Goal: Transaction & Acquisition: Obtain resource

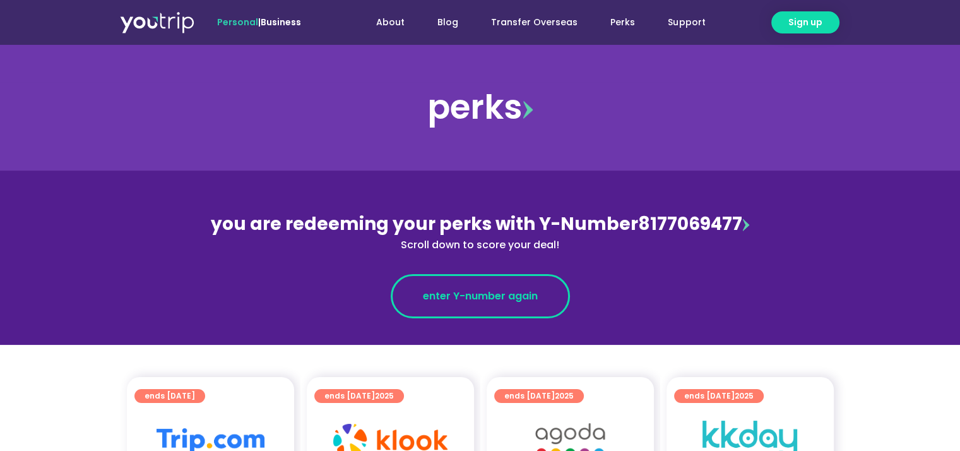
click at [474, 298] on span "enter Y-number again" at bounding box center [480, 296] width 115 height 15
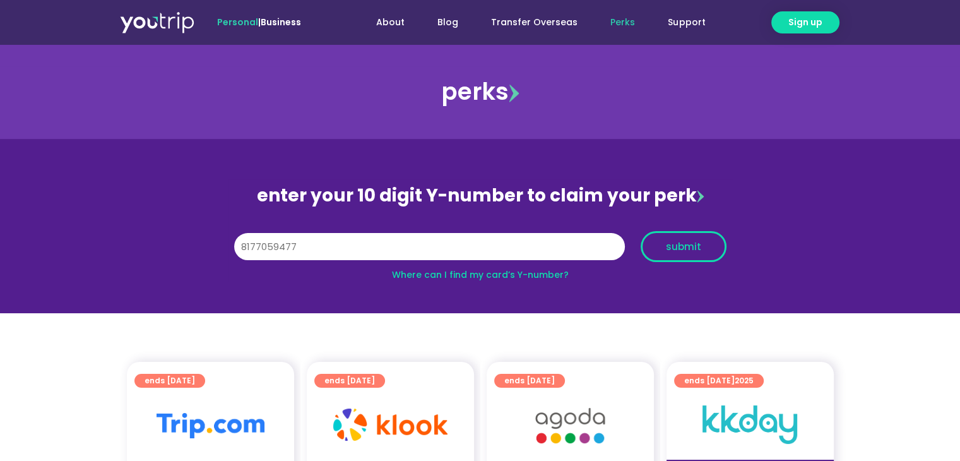
type input "8177059477"
click at [682, 250] on span "submit" at bounding box center [683, 246] width 35 height 9
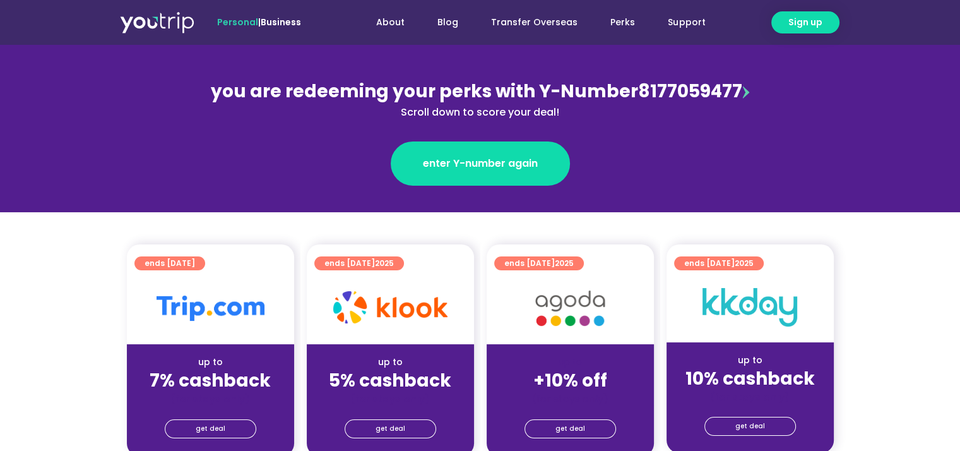
scroll to position [189, 0]
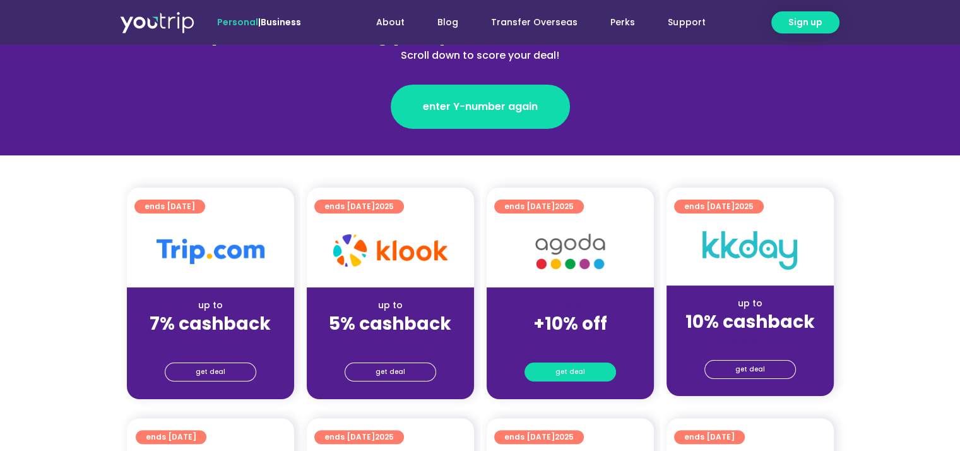
click at [563, 375] on span "get deal" at bounding box center [571, 372] width 30 height 18
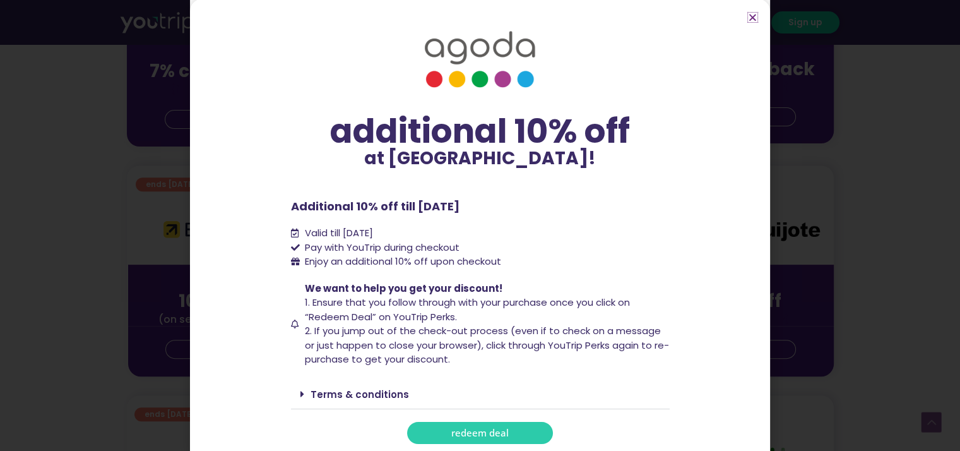
scroll to position [0, 0]
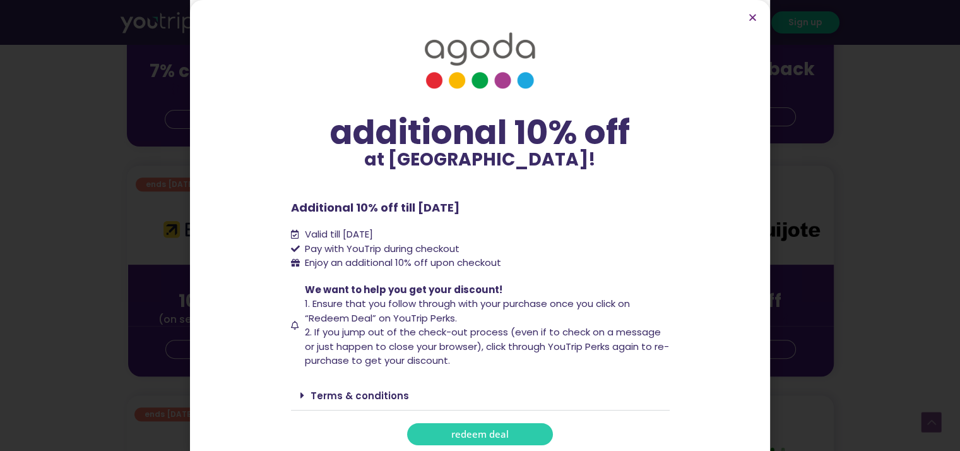
click at [328, 397] on link "Terms & conditions" at bounding box center [360, 395] width 98 height 13
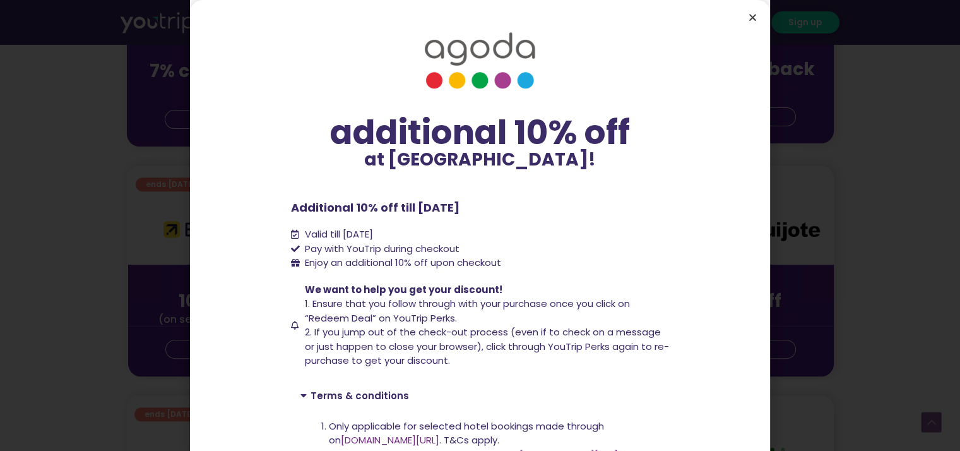
click at [753, 15] on icon "Close" at bounding box center [752, 17] width 9 height 9
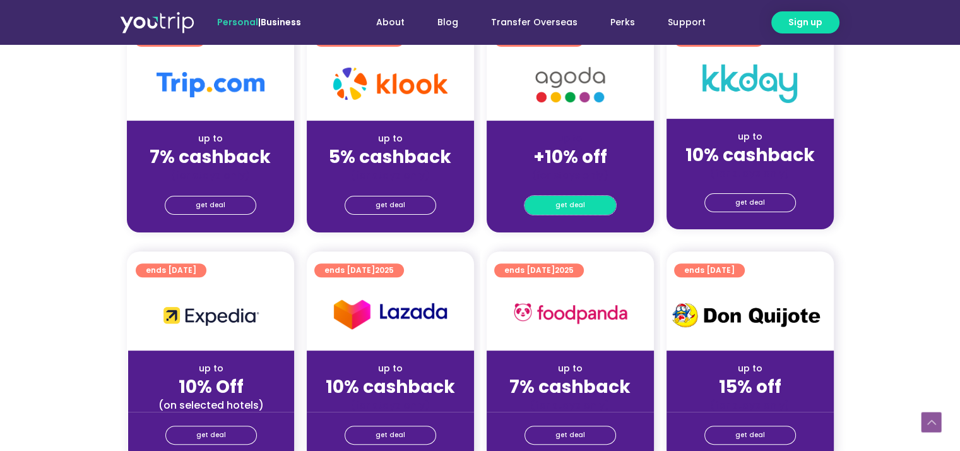
scroll to position [253, 0]
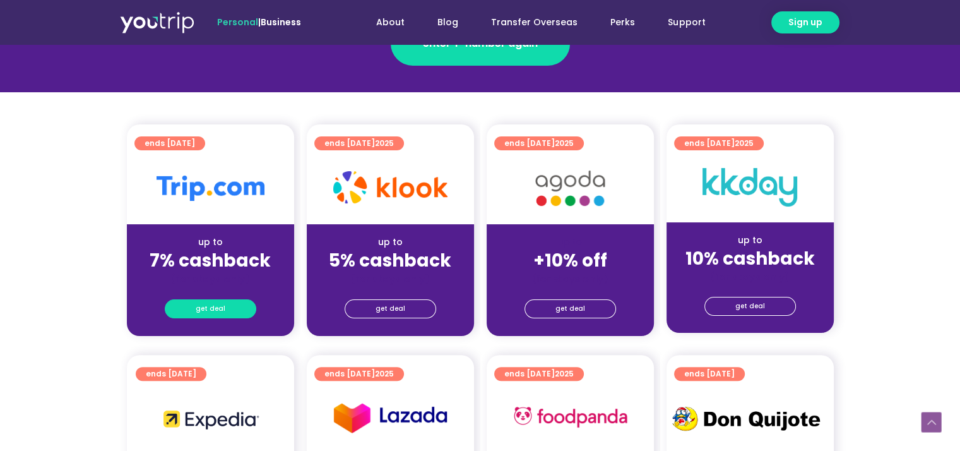
click at [221, 309] on span "get deal" at bounding box center [211, 309] width 30 height 18
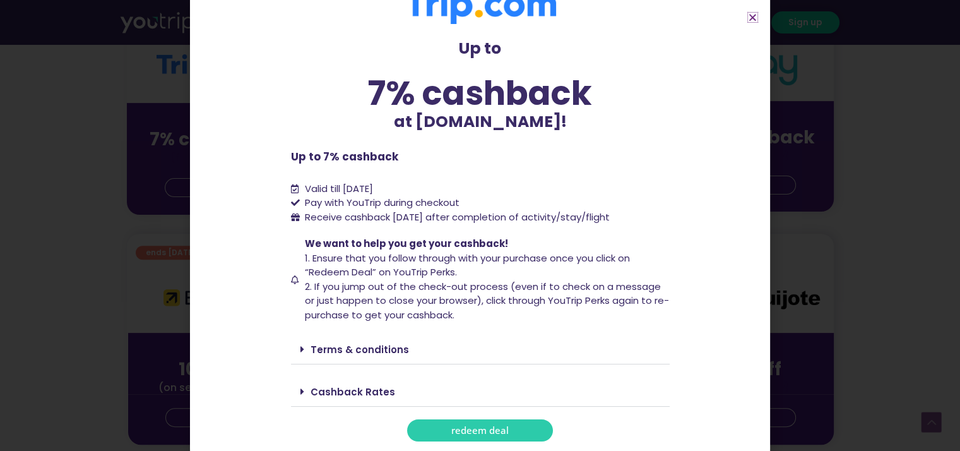
scroll to position [379, 0]
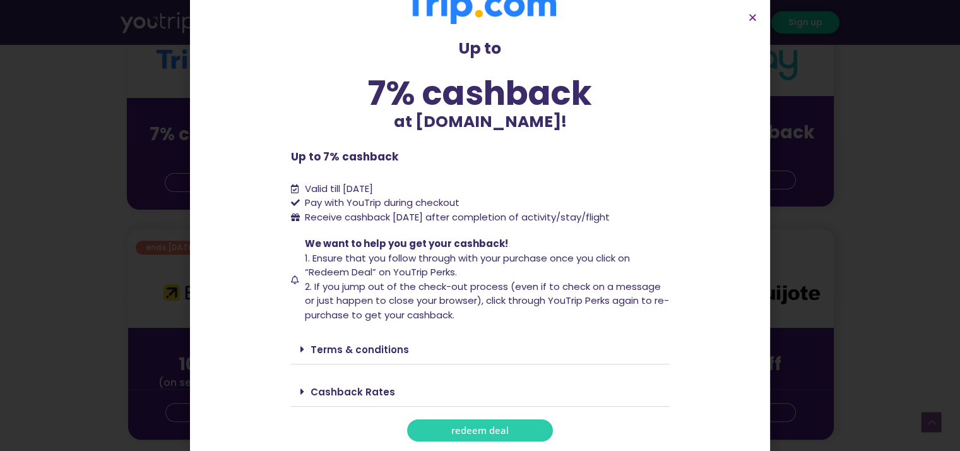
click at [301, 349] on icon at bounding box center [303, 349] width 4 height 10
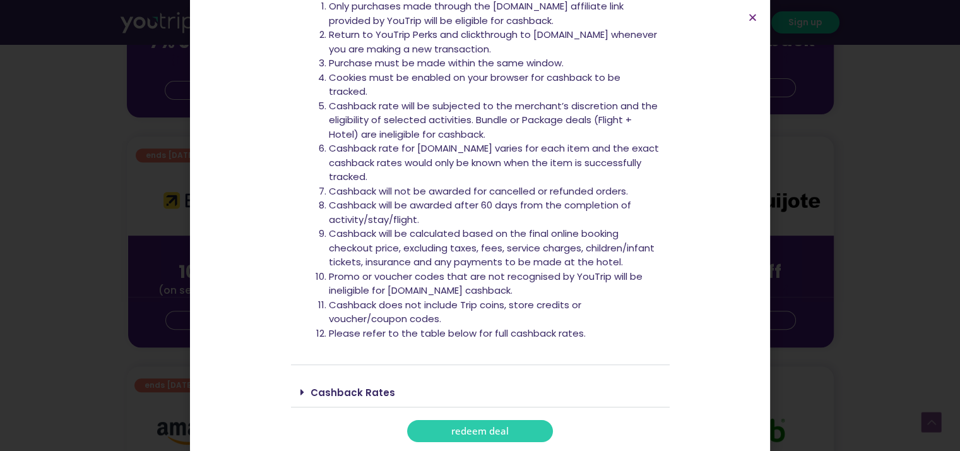
scroll to position [505, 0]
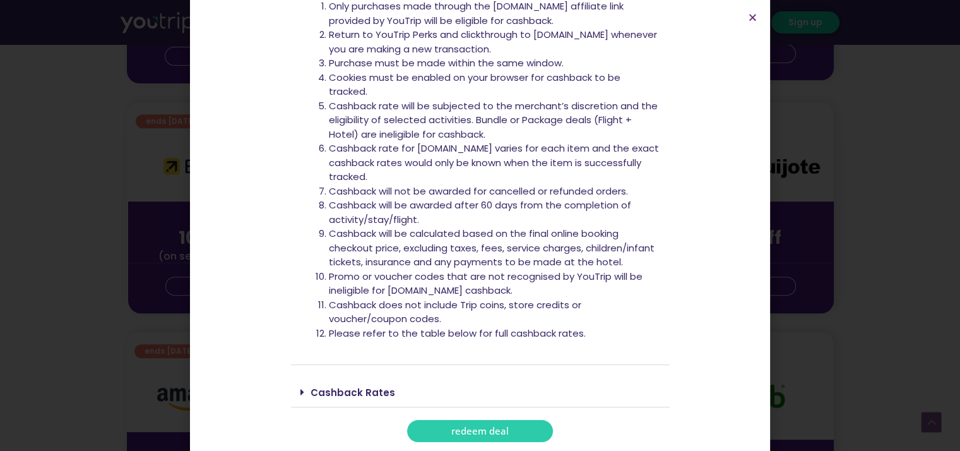
click at [301, 395] on icon at bounding box center [303, 392] width 4 height 10
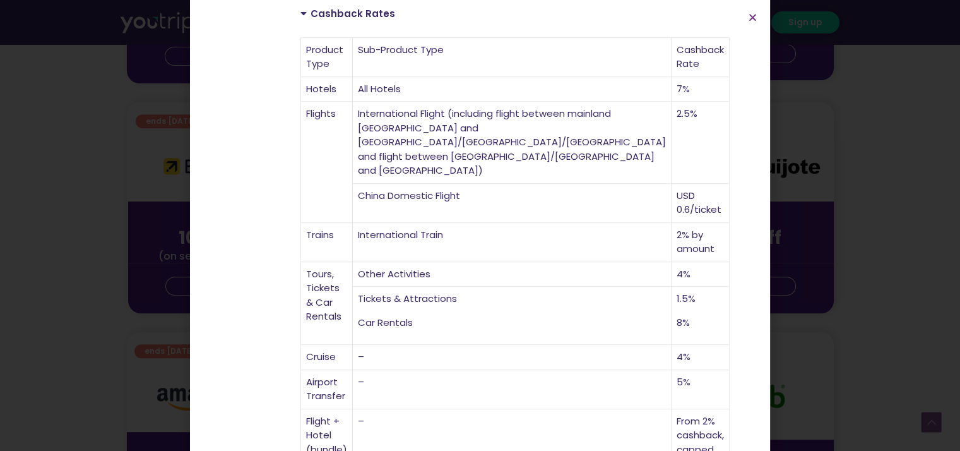
scroll to position [818, 0]
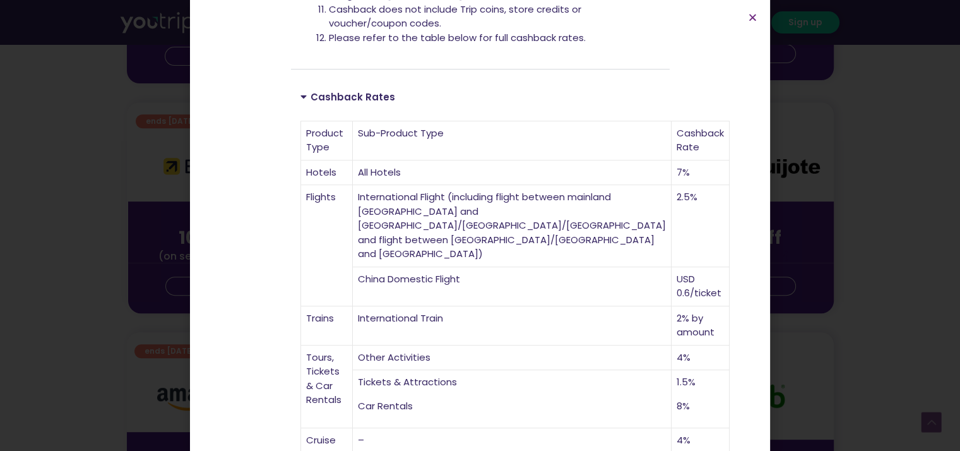
scroll to position [629, 0]
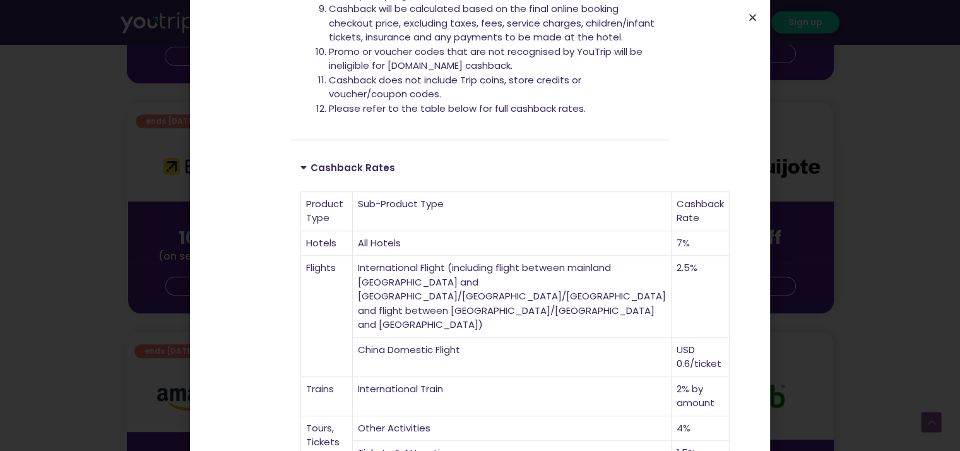
click at [752, 19] on icon "Close" at bounding box center [752, 17] width 9 height 9
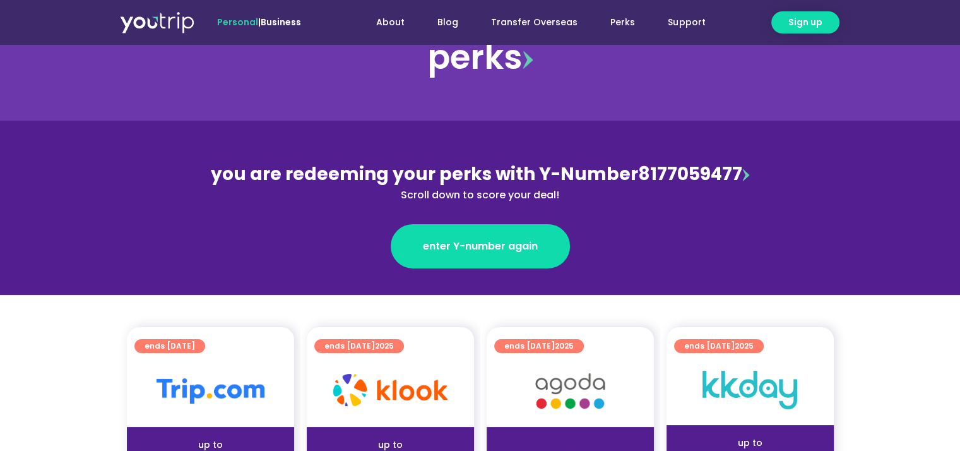
scroll to position [0, 0]
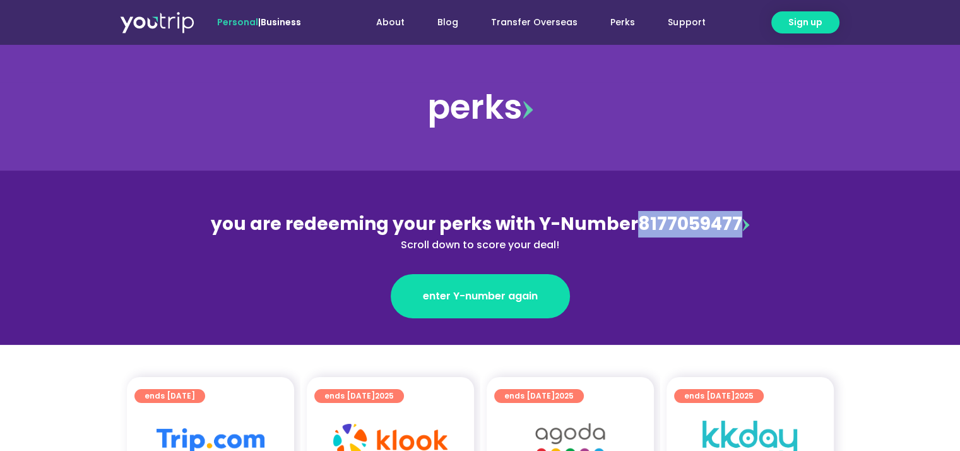
drag, startPoint x: 635, startPoint y: 230, endPoint x: 734, endPoint y: 230, distance: 98.5
click at [734, 230] on div "you are redeeming your perks with Y-Number 8177059477 Scroll down to score your…" at bounding box center [480, 232] width 548 height 42
copy div "8177059477"
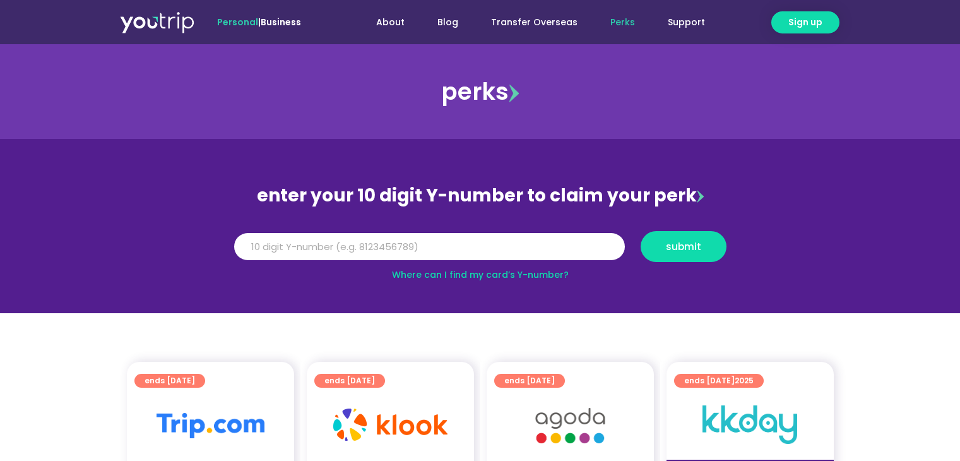
click at [309, 239] on input "Y Number" at bounding box center [429, 247] width 391 height 28
type input "8177059477"
click at [710, 253] on button "submit" at bounding box center [684, 246] width 86 height 31
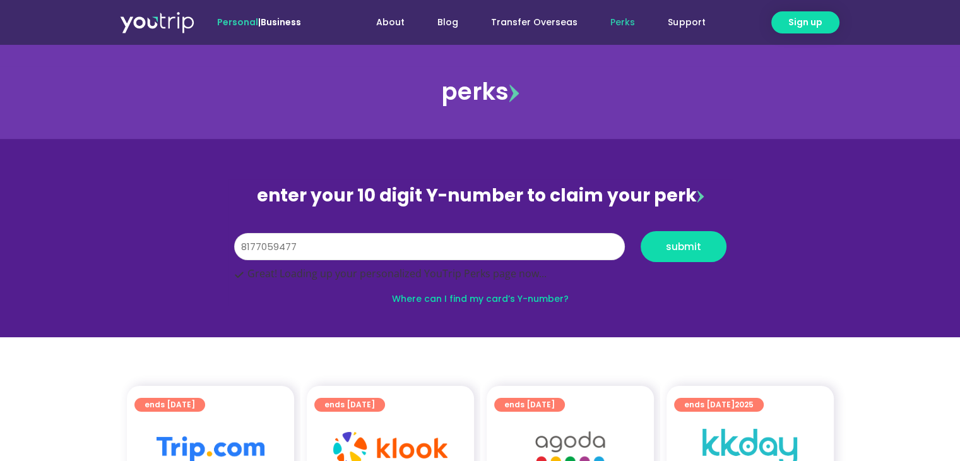
click at [270, 248] on input "8177059477" at bounding box center [429, 247] width 391 height 28
paste input "8177059477"
type input "8177059477"
click at [641, 231] on button "submit" at bounding box center [684, 246] width 86 height 31
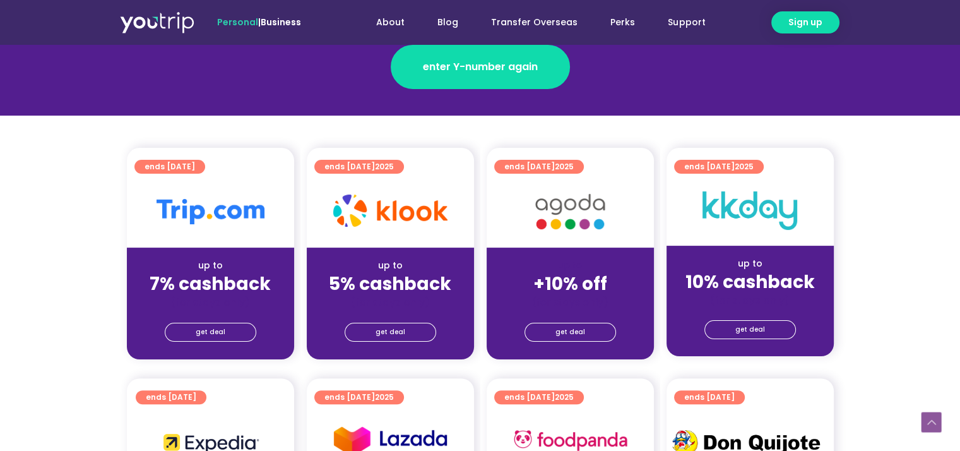
scroll to position [253, 0]
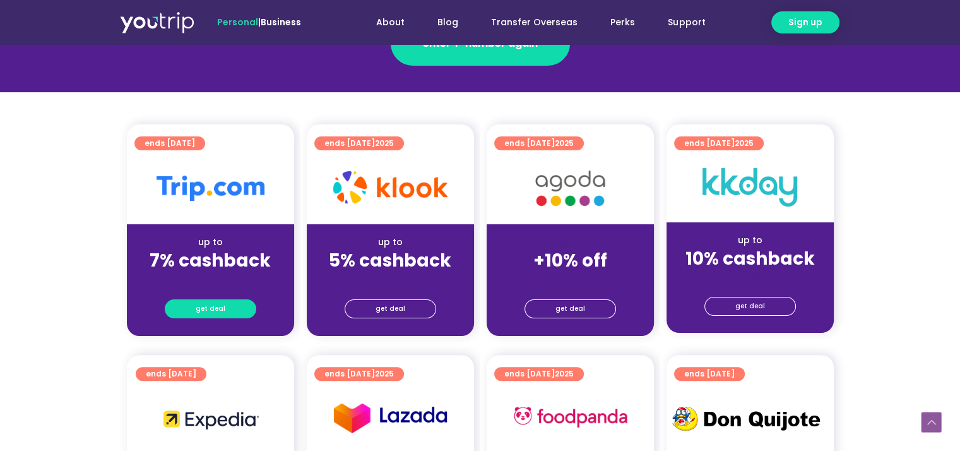
click at [222, 309] on span "get deal" at bounding box center [211, 309] width 30 height 18
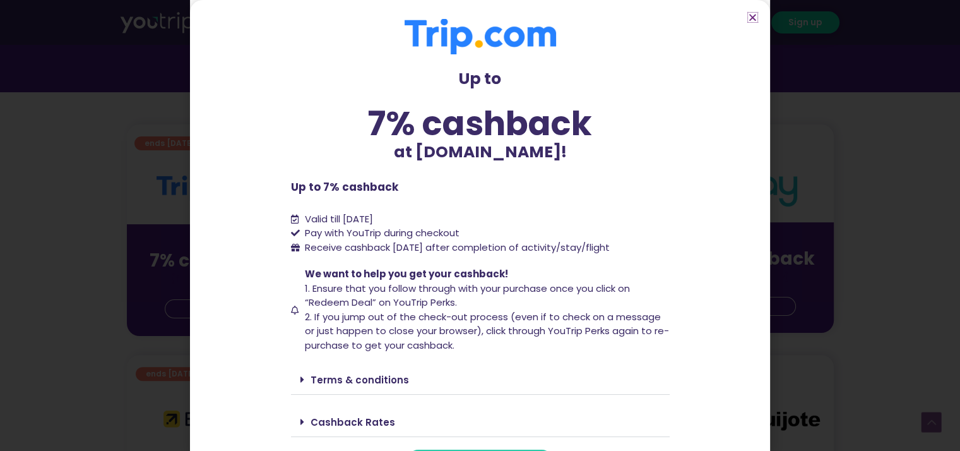
scroll to position [30, 0]
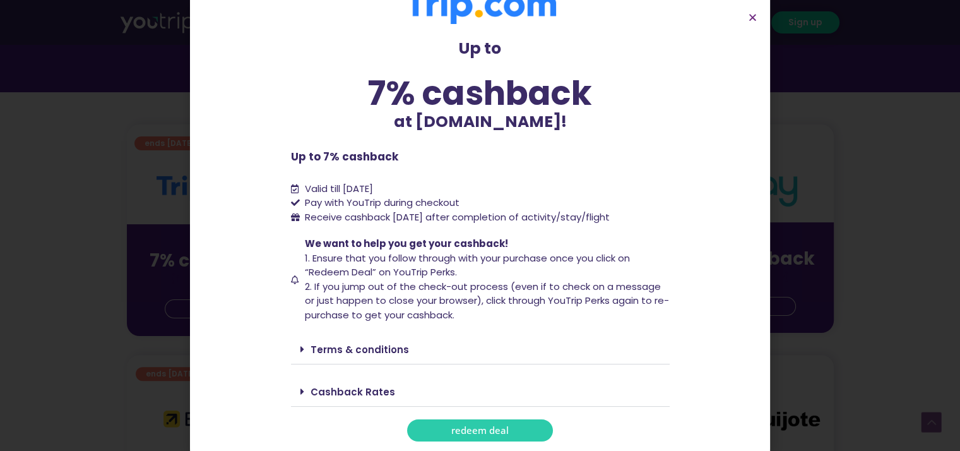
click at [490, 435] on span "redeem deal" at bounding box center [479, 430] width 57 height 9
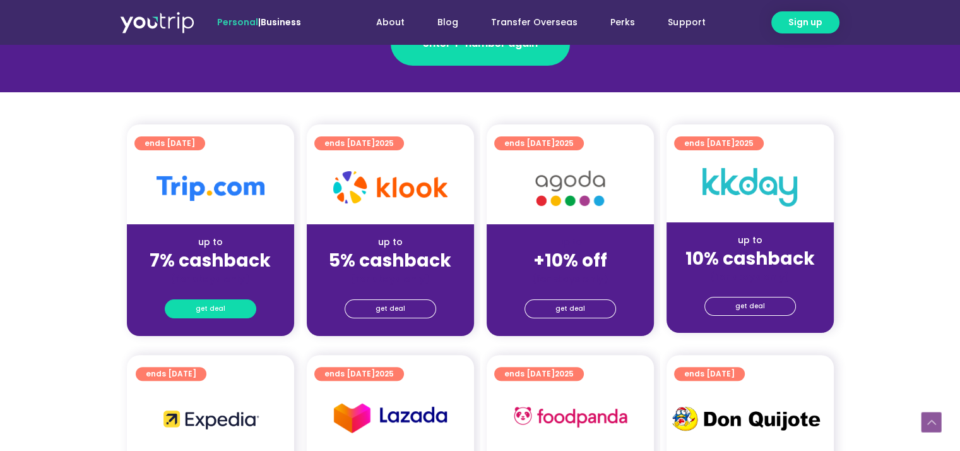
click at [227, 304] on link "get deal" at bounding box center [211, 308] width 92 height 19
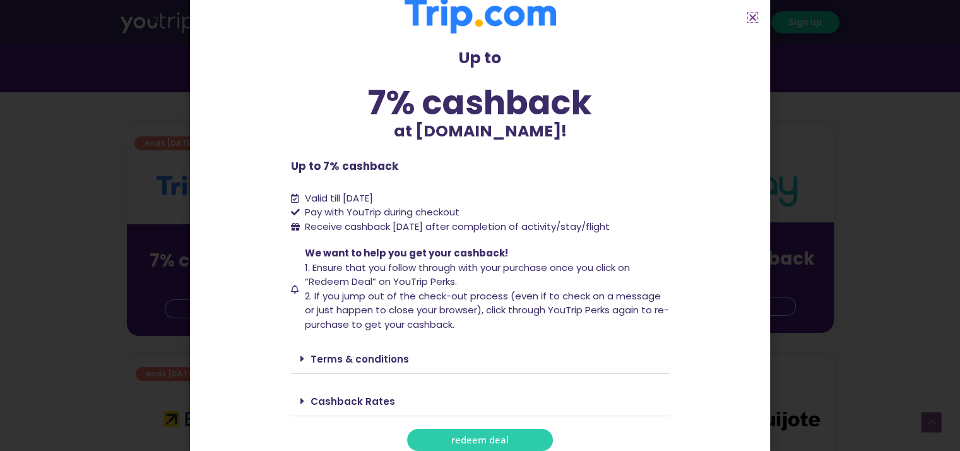
scroll to position [30, 0]
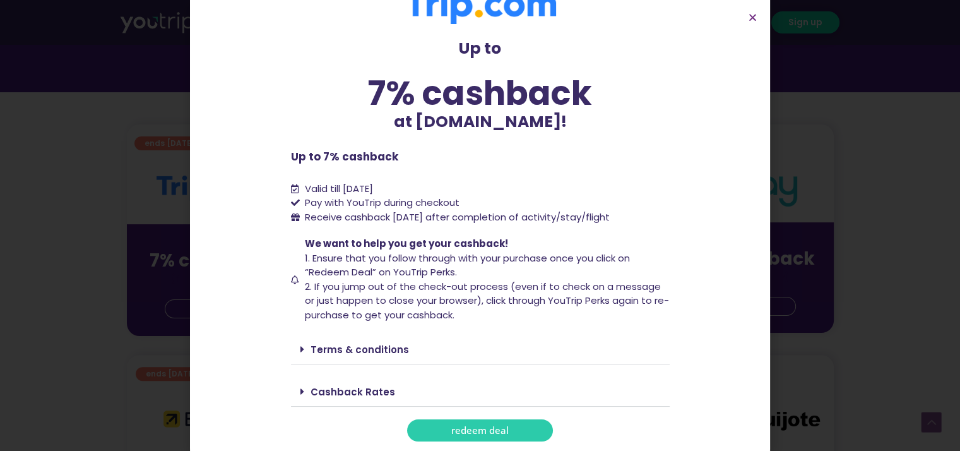
click at [445, 427] on link "redeem deal" at bounding box center [480, 430] width 146 height 22
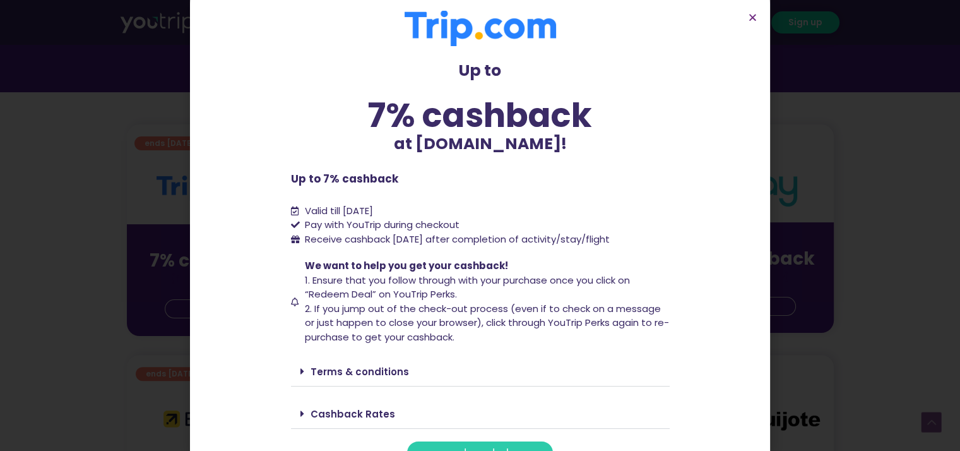
scroll to position [0, 0]
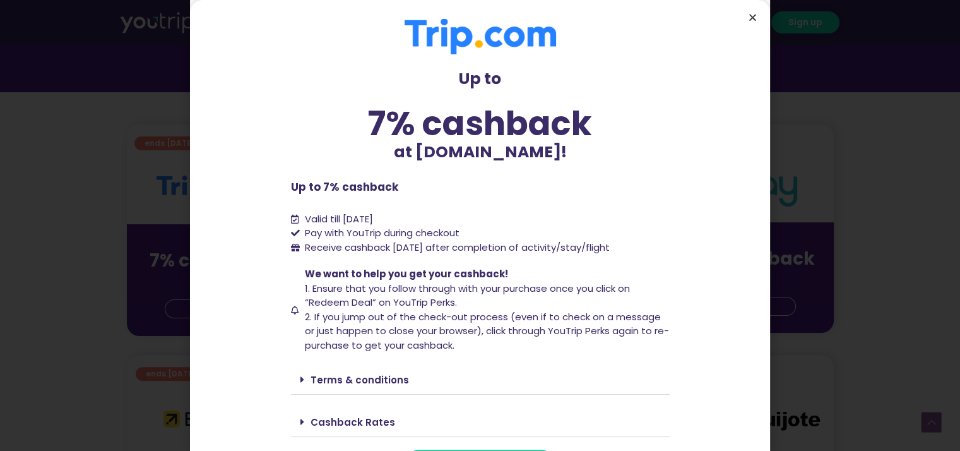
click at [751, 19] on icon "Close" at bounding box center [752, 17] width 9 height 9
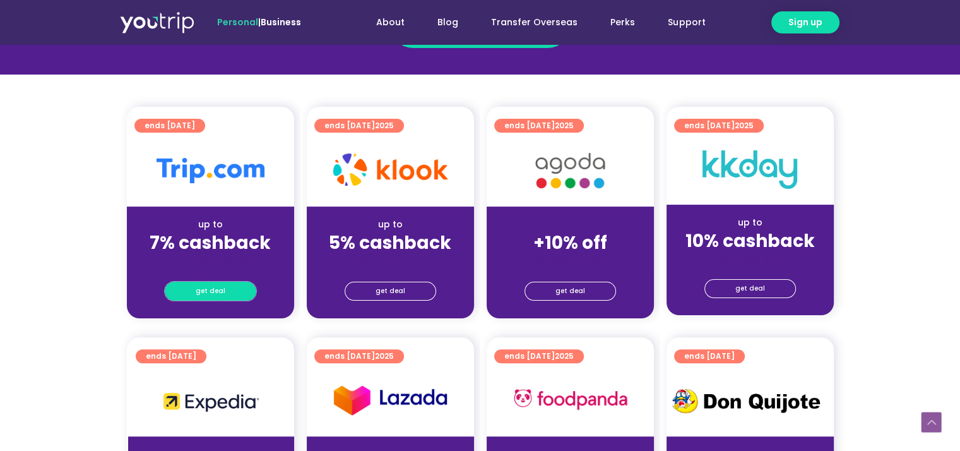
scroll to position [379, 0]
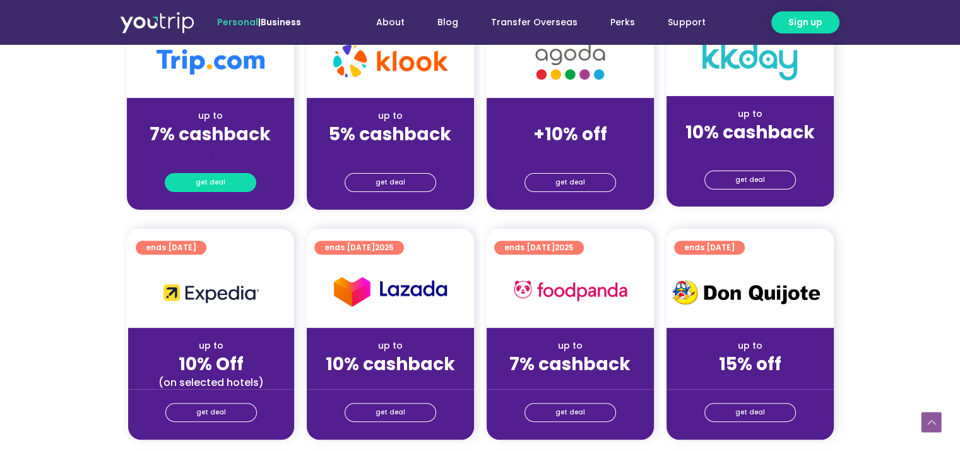
click at [233, 181] on link "get deal" at bounding box center [211, 182] width 92 height 19
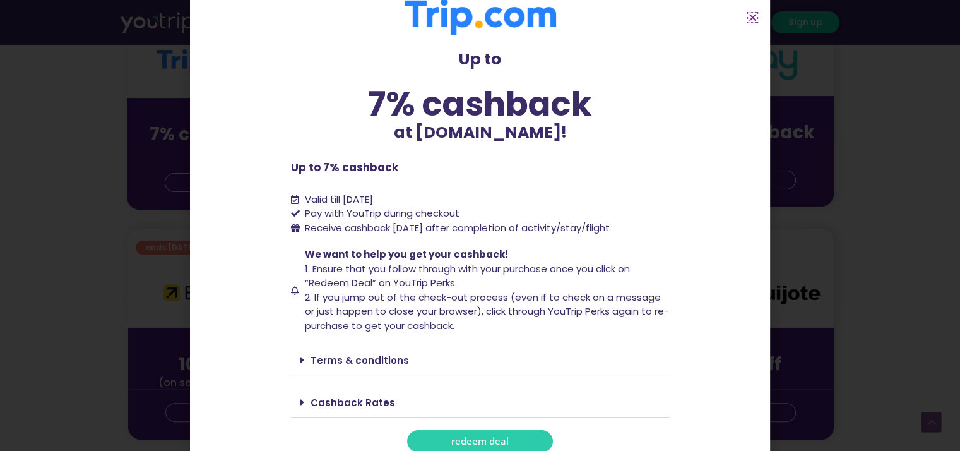
scroll to position [30, 0]
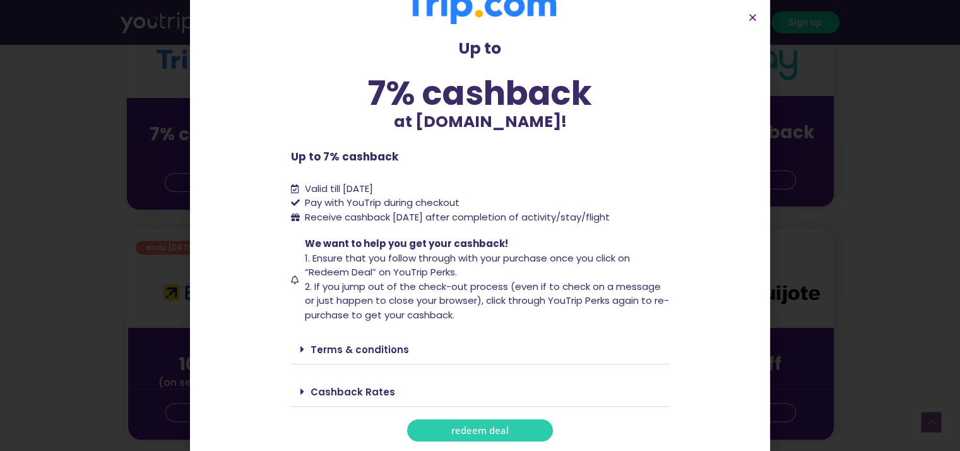
click at [481, 430] on span "redeem deal" at bounding box center [479, 430] width 57 height 9
